Goal: Find contact information: Find contact information

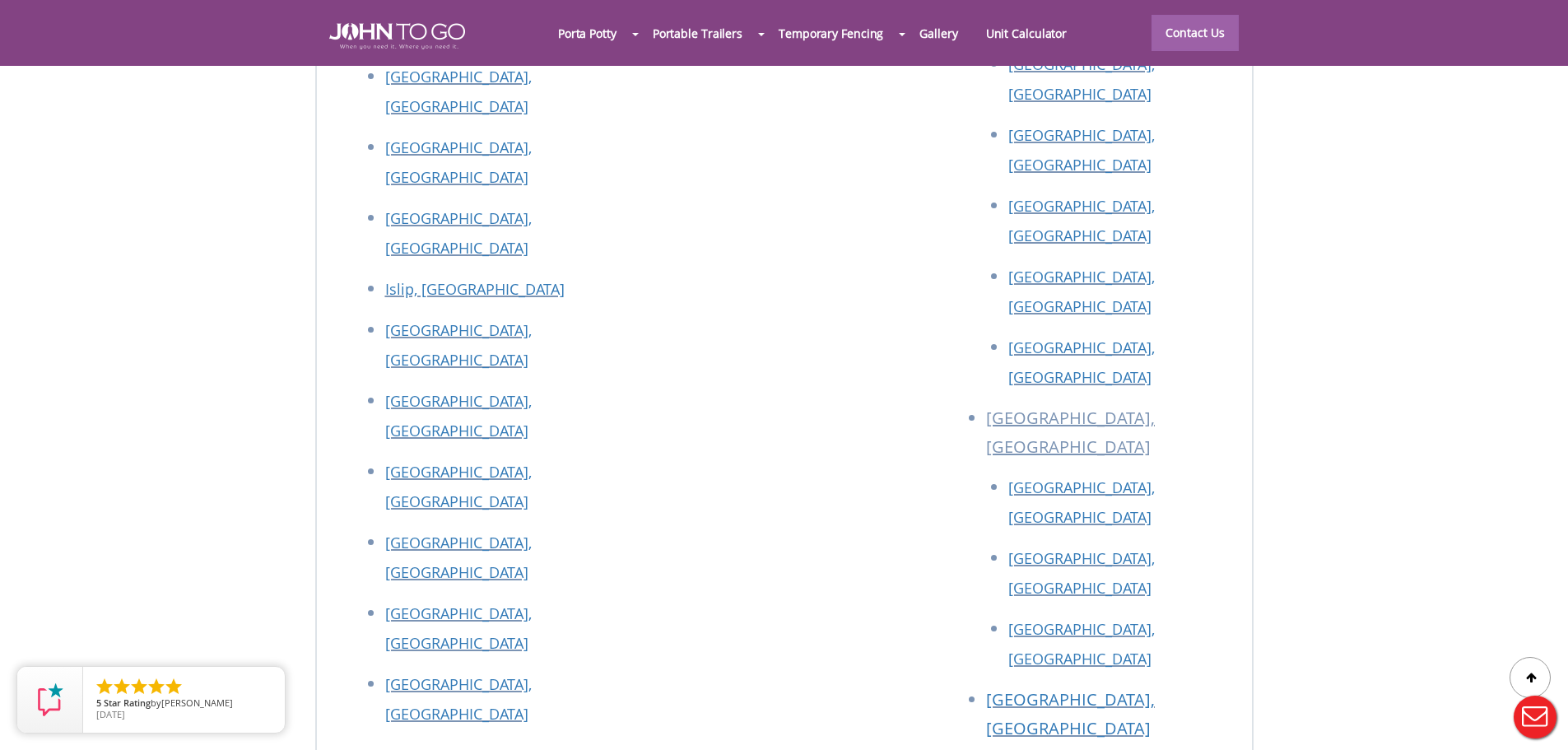
scroll to position [7401, 0]
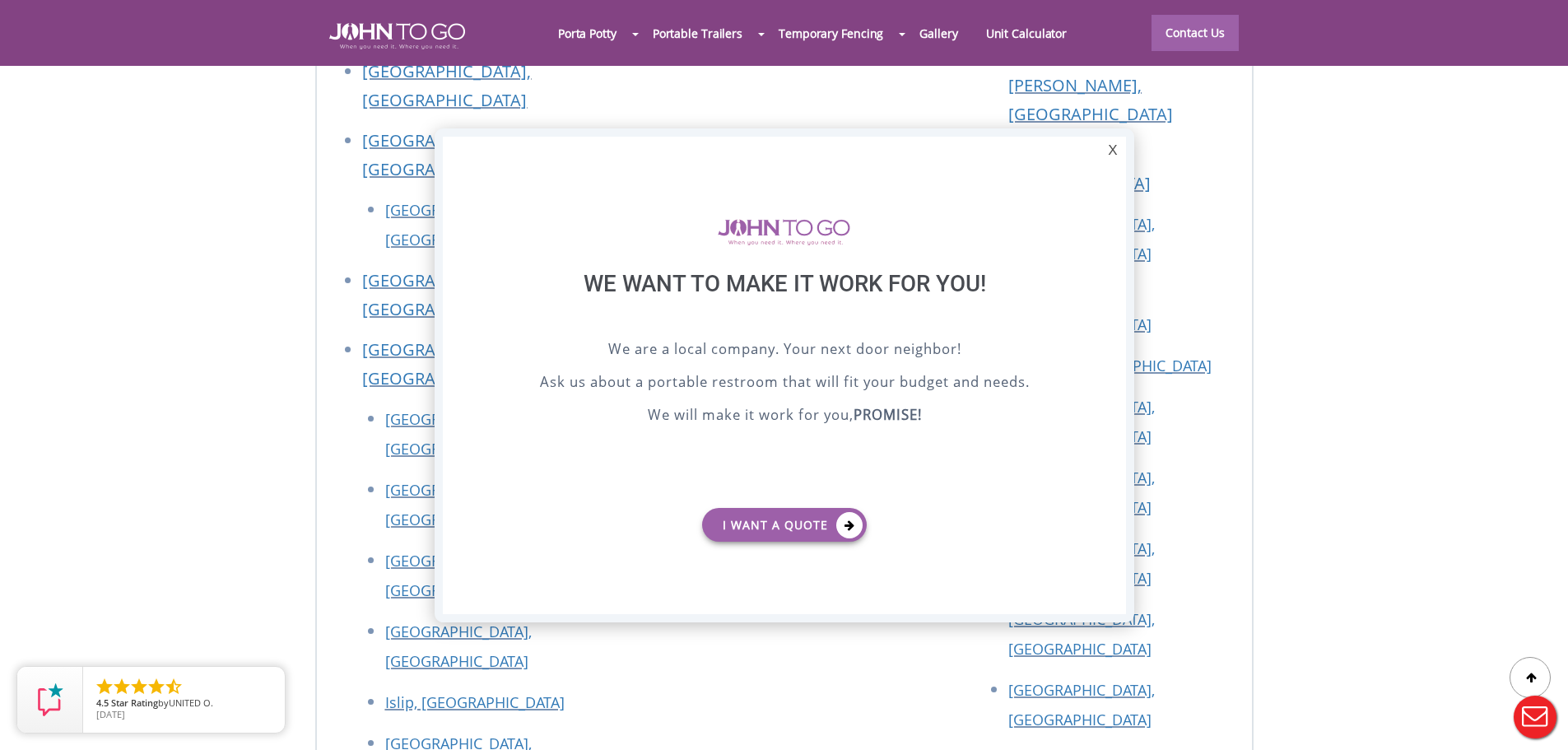
scroll to position [0, 0]
click at [1110, 145] on div "X" at bounding box center [1112, 151] width 26 height 28
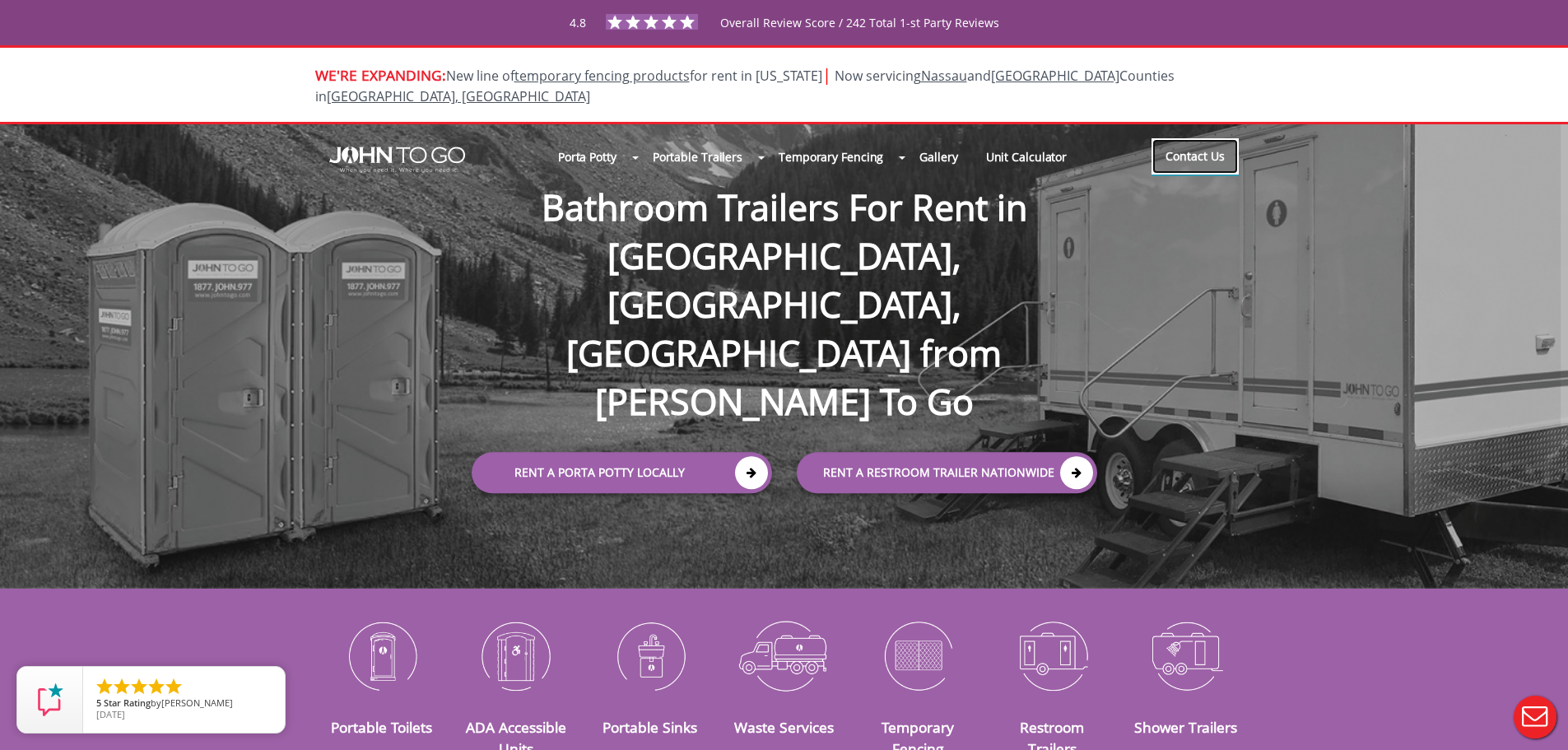
click at [1220, 139] on link "Contact Us" at bounding box center [1194, 156] width 87 height 36
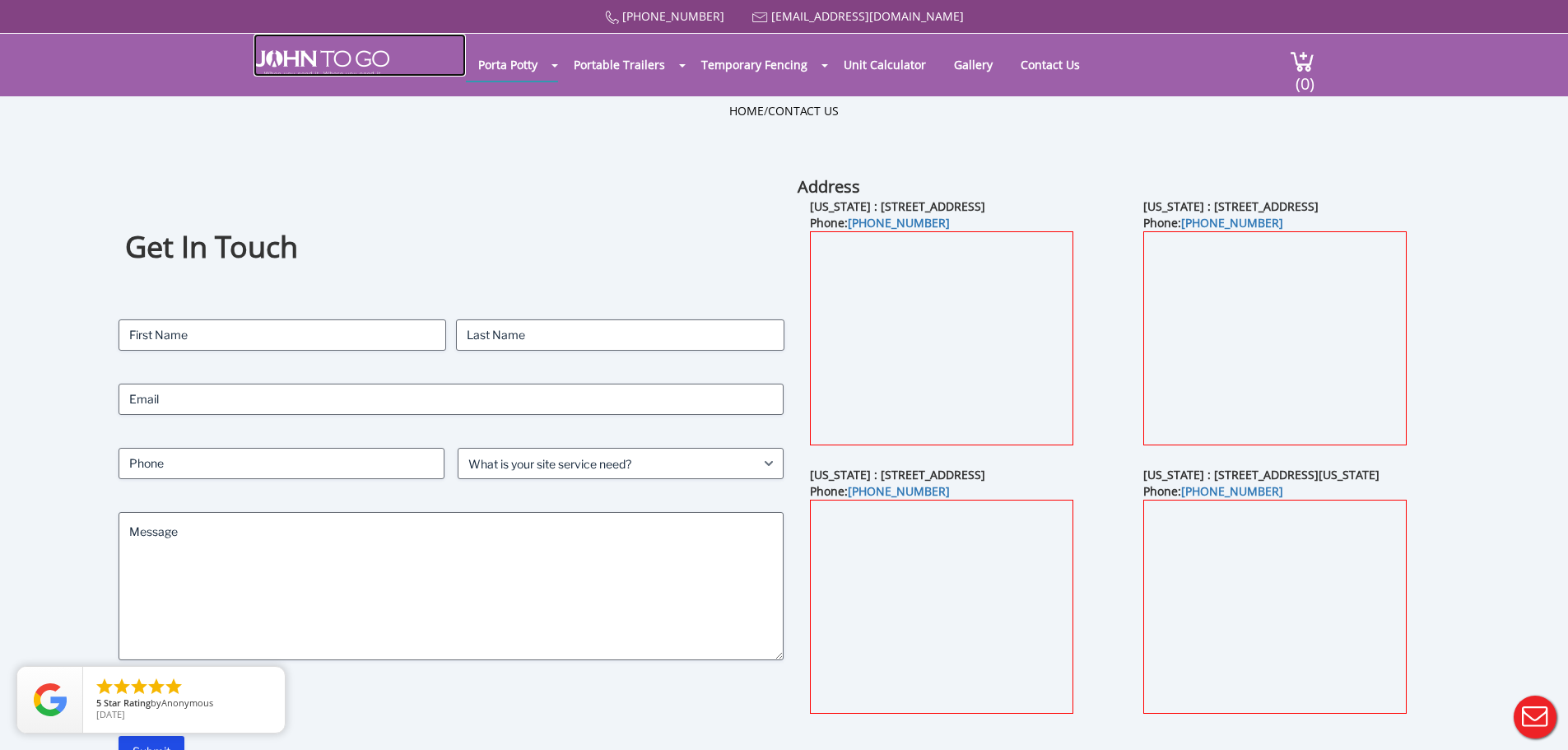
click at [349, 60] on img at bounding box center [321, 63] width 136 height 26
